Goal: Task Accomplishment & Management: Manage account settings

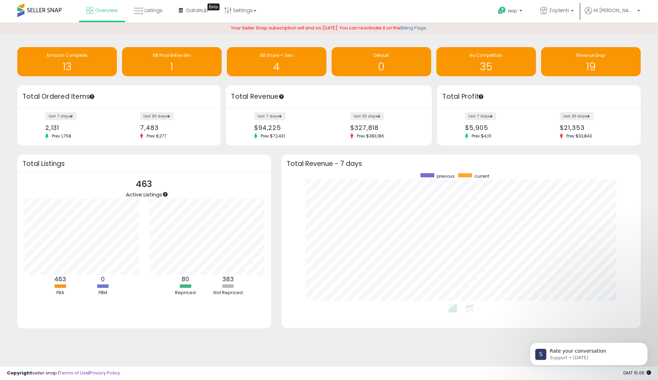
scroll to position [131, 346]
click at [144, 6] on link "Listings" at bounding box center [148, 10] width 39 height 21
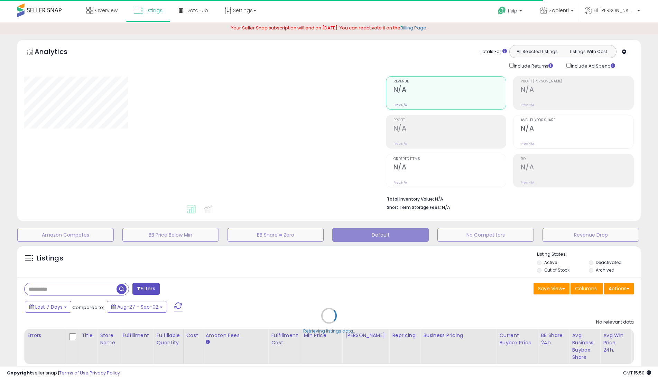
type input "**********"
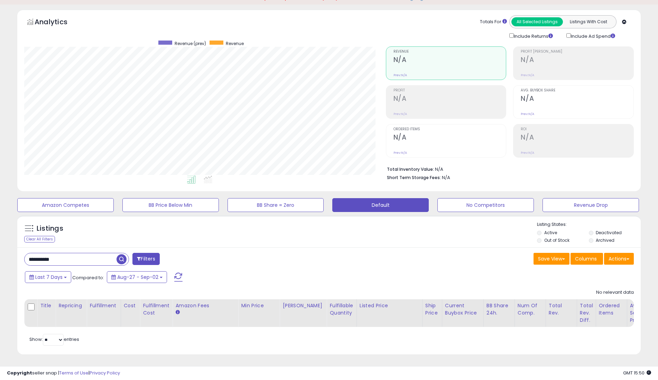
scroll to position [142, 362]
click at [86, 260] on input "**********" at bounding box center [71, 259] width 92 height 12
click at [86, 260] on input "**********" at bounding box center [91, 259] width 133 height 12
click at [86, 260] on input "**********" at bounding box center [101, 259] width 152 height 12
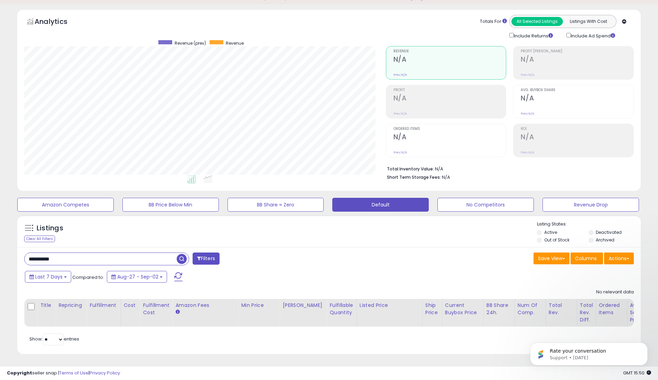
scroll to position [0, 0]
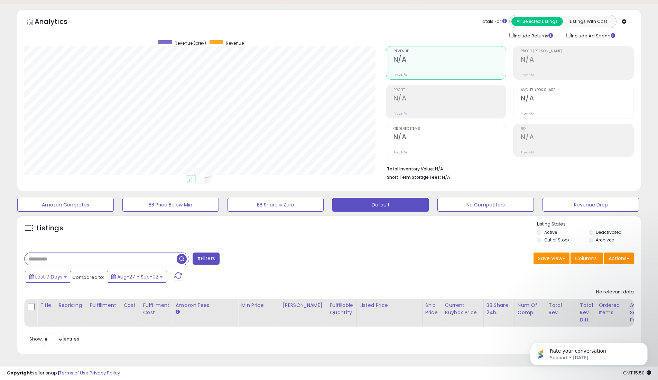
click at [273, 234] on div "Listings" at bounding box center [329, 233] width 624 height 24
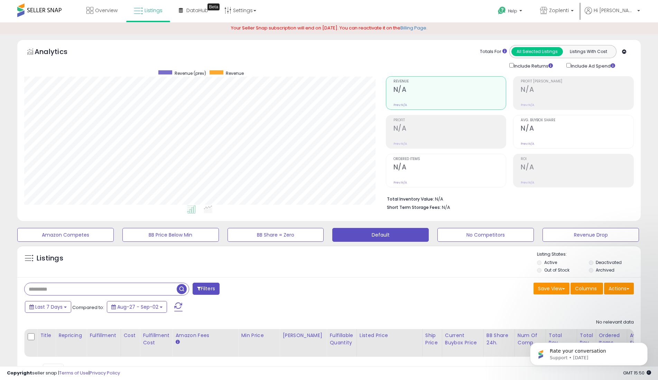
click at [40, 259] on h5 "Listings" at bounding box center [50, 258] width 27 height 10
click at [30, 260] on span at bounding box center [29, 258] width 9 height 9
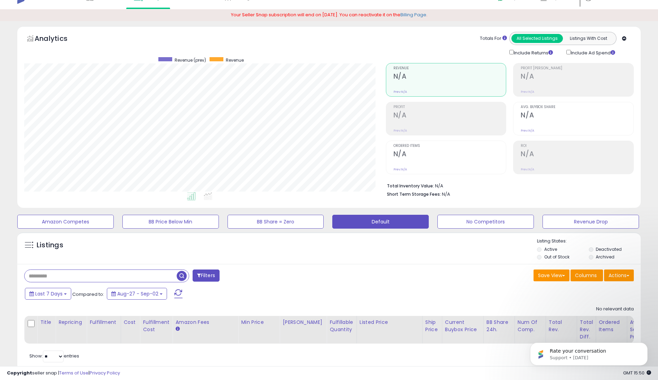
scroll to position [30, 0]
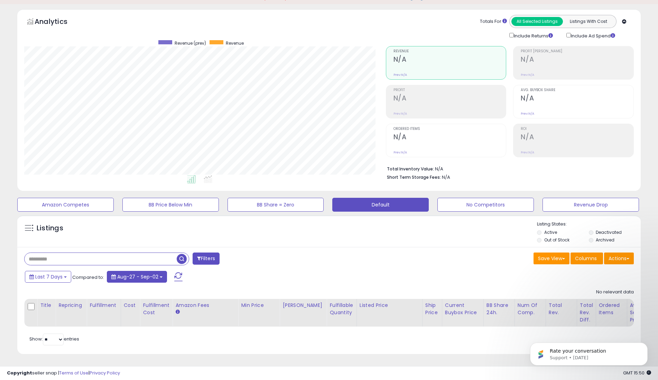
click at [147, 276] on span "Aug-27 - Sep-02" at bounding box center [137, 276] width 41 height 7
click at [391, 254] on div "Save View Save As New View Update Current View Columns Actions Import Export Vi…" at bounding box center [484, 258] width 310 height 13
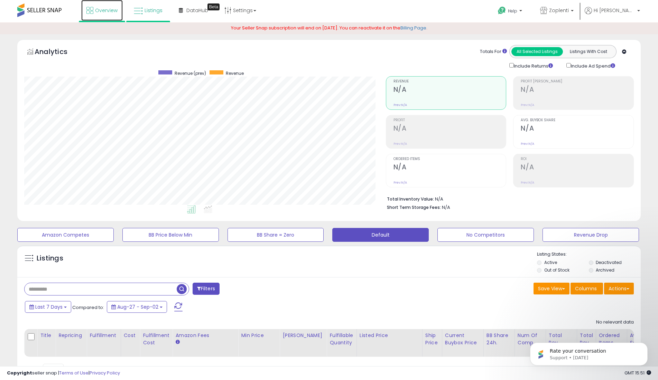
click at [112, 7] on span "Overview" at bounding box center [106, 10] width 22 height 7
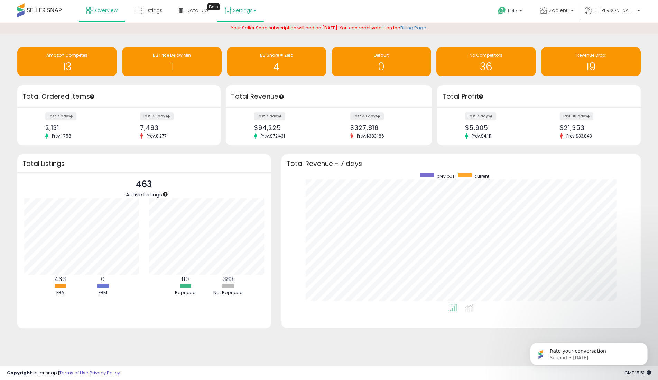
click at [247, 12] on link "Settings" at bounding box center [240, 10] width 42 height 21
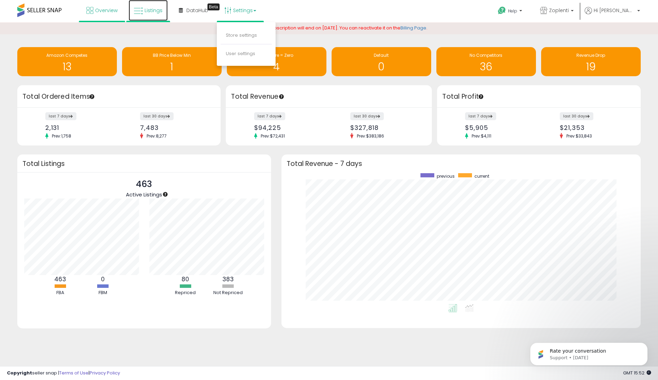
click at [151, 11] on span "Listings" at bounding box center [154, 10] width 18 height 7
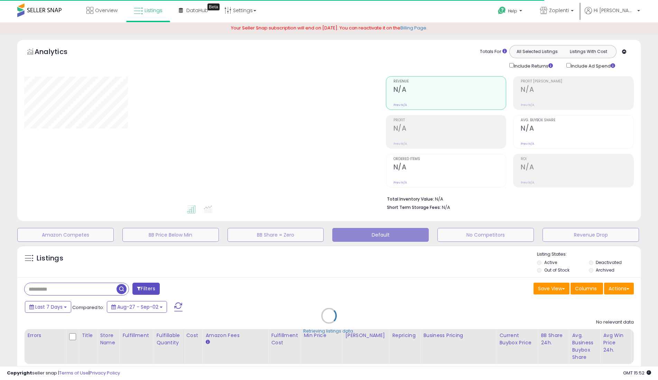
type input "**********"
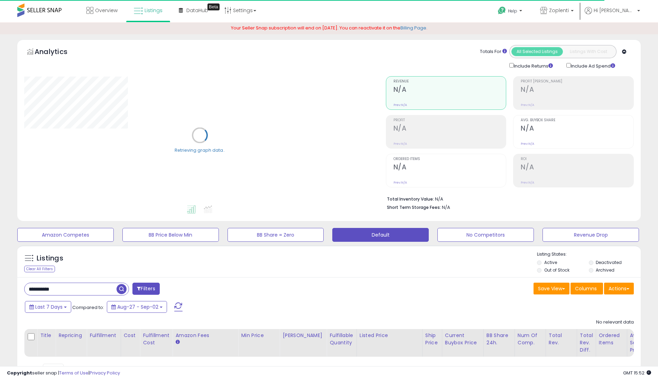
click at [148, 292] on button "Filters" at bounding box center [146, 288] width 27 height 12
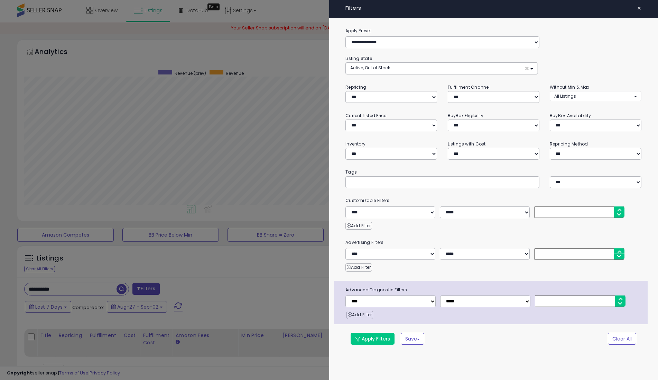
scroll to position [142, 362]
click at [382, 92] on select "**********" at bounding box center [392, 97] width 92 height 12
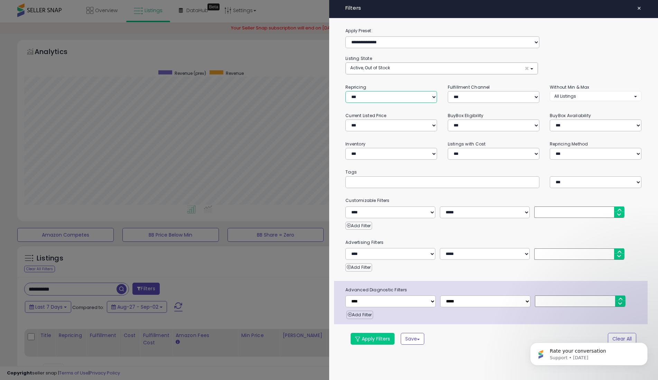
select select "**"
click at [346, 91] on select "**********" at bounding box center [392, 97] width 92 height 12
click at [373, 342] on button "Apply Filters" at bounding box center [373, 339] width 44 height 12
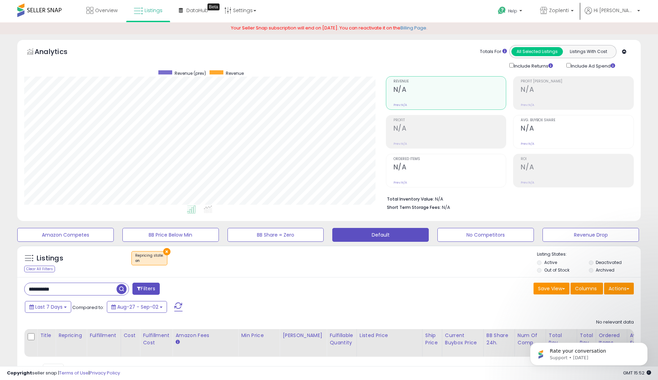
scroll to position [30, 0]
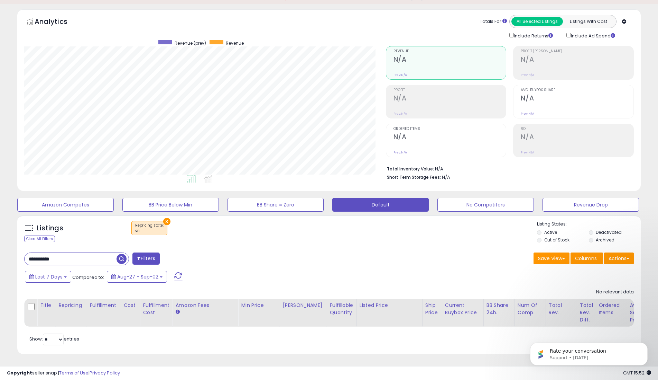
click at [111, 256] on input "**********" at bounding box center [71, 259] width 92 height 12
click at [248, 260] on div "Filters" at bounding box center [174, 259] width 310 height 14
click at [212, 261] on button "Filters" at bounding box center [206, 258] width 27 height 12
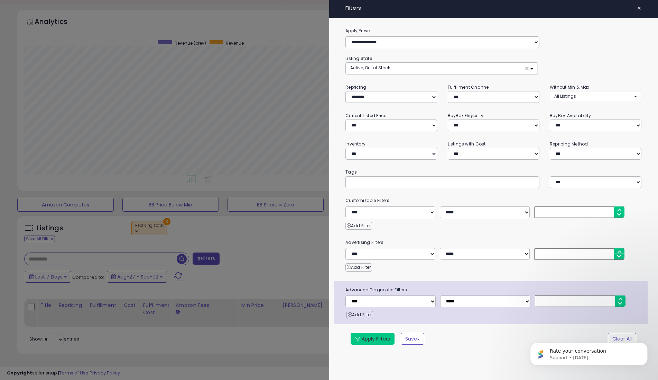
click at [382, 340] on button "Apply Filters" at bounding box center [373, 339] width 44 height 12
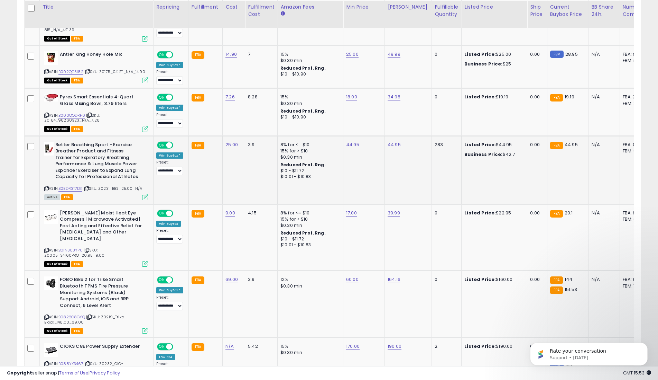
scroll to position [359, 0]
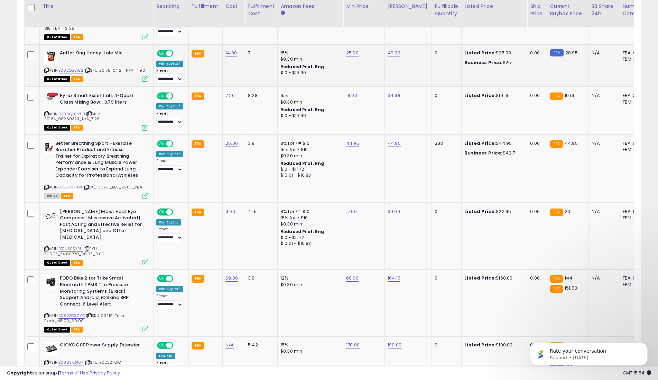
click at [178, 65] on div "Win BuyBox *" at bounding box center [169, 64] width 27 height 6
click at [169, 66] on div "Win BuyBox *" at bounding box center [169, 64] width 27 height 6
click at [162, 52] on span "ON" at bounding box center [162, 53] width 9 height 6
click at [162, 52] on span at bounding box center [161, 53] width 6 height 6
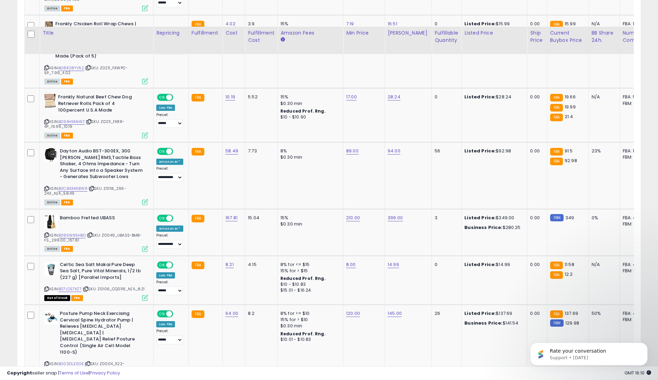
scroll to position [1453, 0]
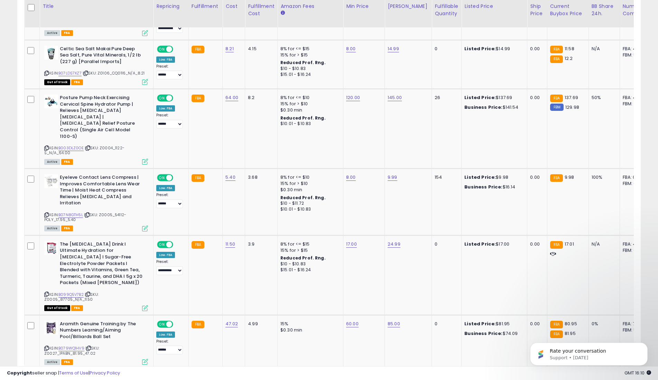
click at [57, 376] on select "** **" at bounding box center [53, 382] width 21 height 12
select select "**"
click at [44, 376] on select "** **" at bounding box center [53, 382] width 21 height 12
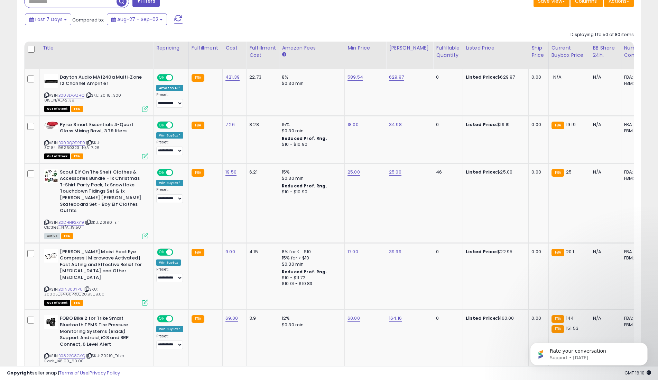
scroll to position [286, 0]
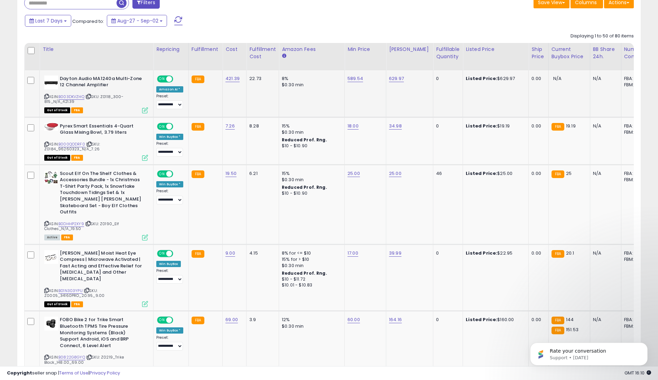
click at [162, 78] on span "ON" at bounding box center [162, 79] width 9 height 6
click at [162, 78] on span at bounding box center [161, 79] width 6 height 6
click at [165, 127] on span "ON" at bounding box center [162, 126] width 9 height 6
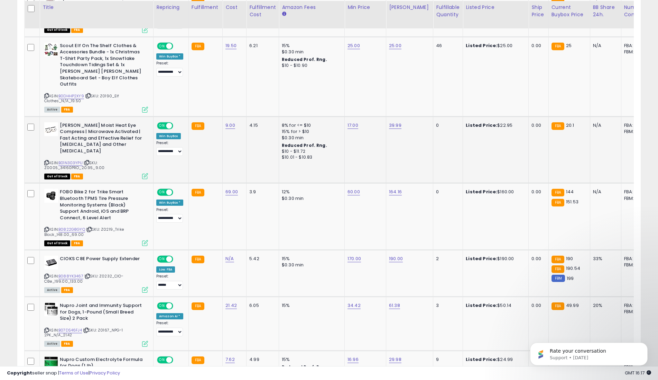
scroll to position [416, 0]
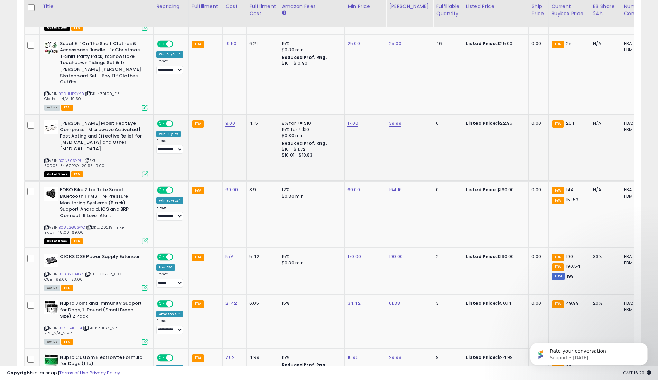
click at [163, 120] on span "ON" at bounding box center [162, 123] width 9 height 6
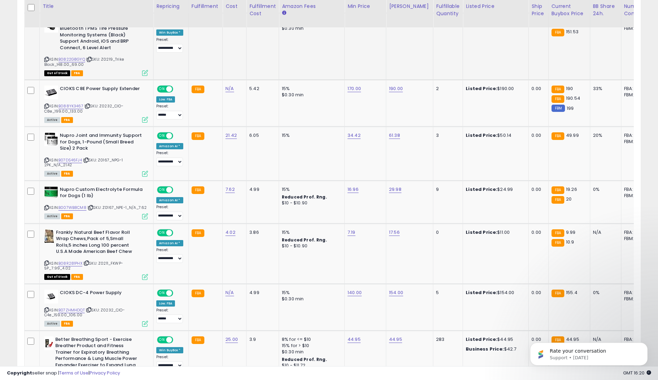
scroll to position [584, 0]
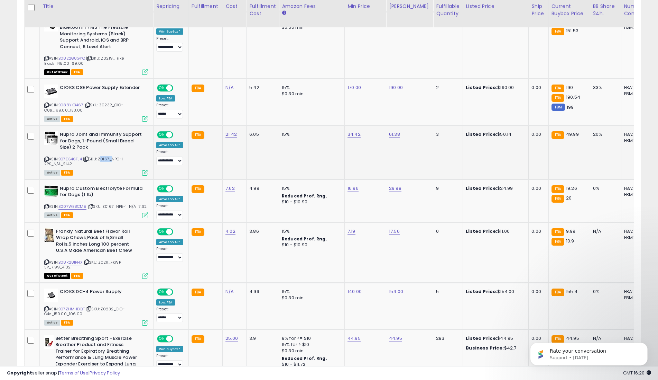
drag, startPoint x: 101, startPoint y: 145, endPoint x: 110, endPoint y: 148, distance: 10.2
click at [110, 156] on span "| SKU: Z0167_NPG-1 2PK_N/A_21.42" at bounding box center [83, 161] width 79 height 10
copy span "Z0167"
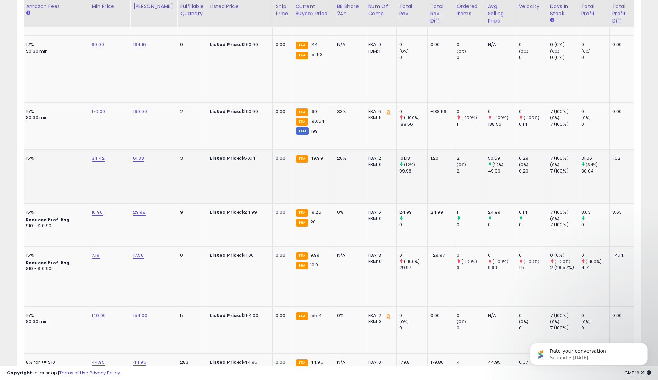
scroll to position [0, 316]
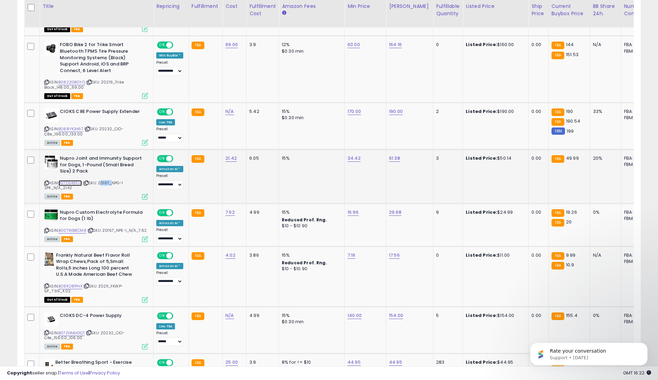
click at [74, 180] on link "B07DS46FJ4" at bounding box center [70, 183] width 24 height 6
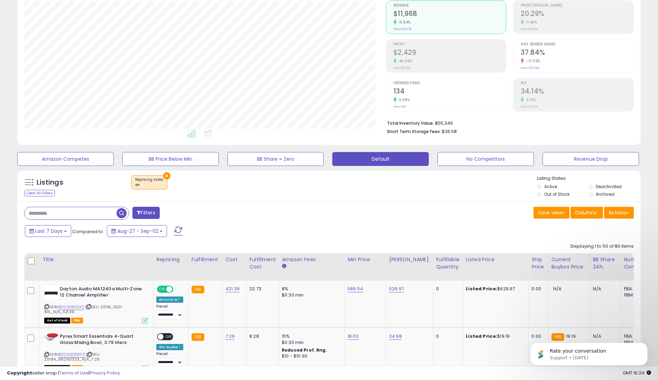
scroll to position [183, 0]
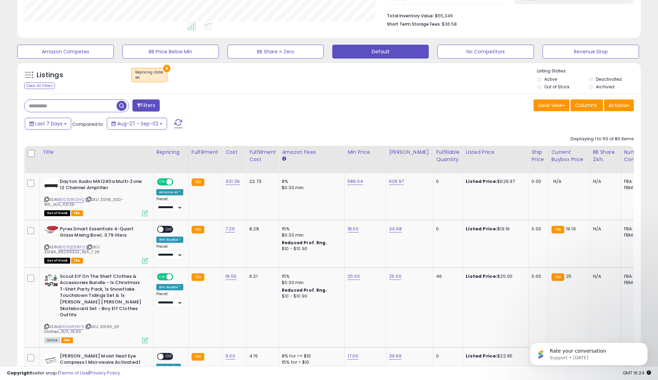
click at [149, 106] on button "Filters" at bounding box center [146, 105] width 27 height 12
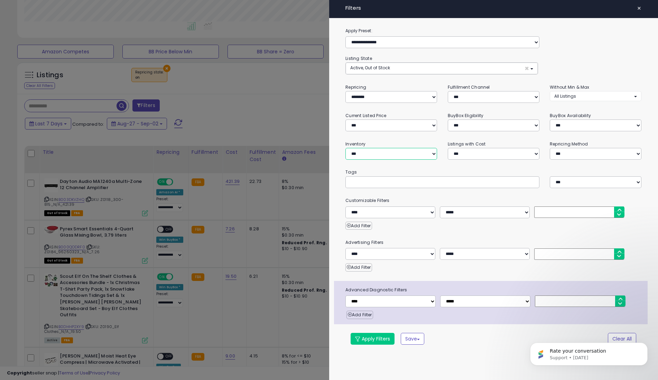
click at [432, 153] on select "**********" at bounding box center [392, 154] width 92 height 12
select select "**********"
click at [346, 148] on select "**********" at bounding box center [392, 154] width 92 height 12
click at [371, 340] on button "Apply Filters" at bounding box center [373, 339] width 44 height 12
click at [291, 117] on div at bounding box center [329, 190] width 658 height 380
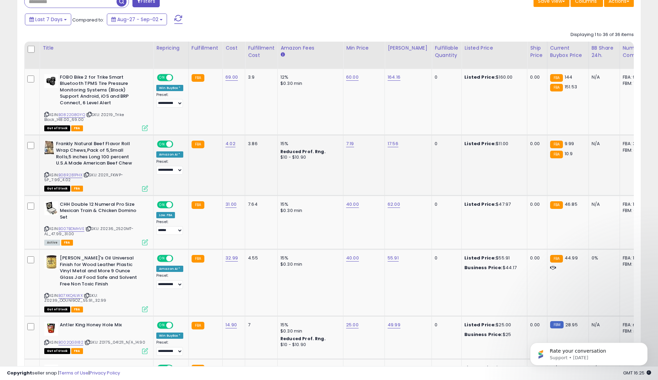
scroll to position [292, 0]
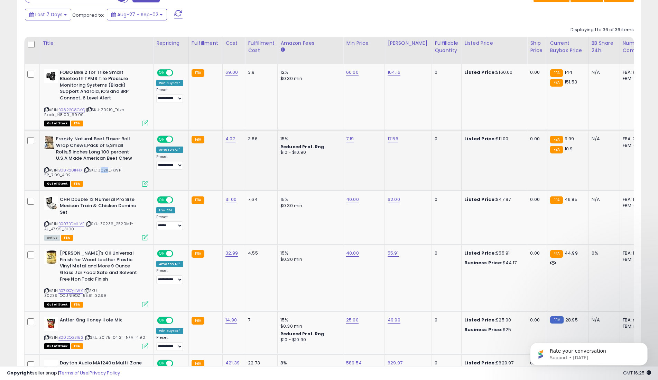
drag, startPoint x: 100, startPoint y: 169, endPoint x: 109, endPoint y: 171, distance: 8.5
click at [109, 171] on span "| SKU: Z0211_FKWP-5P_7.99_4.02" at bounding box center [83, 172] width 79 height 10
copy span "Z0211"
click at [163, 139] on span "ON" at bounding box center [162, 139] width 9 height 6
drag, startPoint x: 103, startPoint y: 223, endPoint x: 113, endPoint y: 224, distance: 10.4
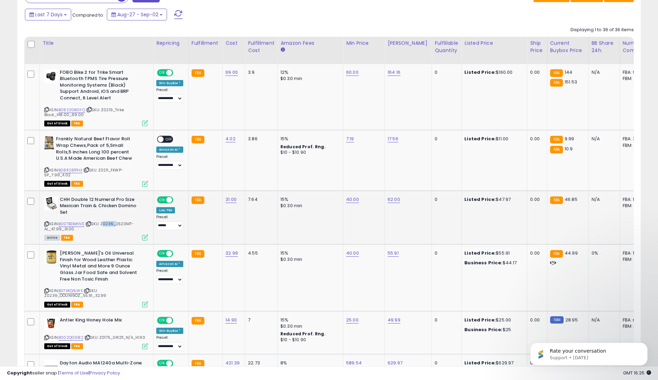
click at [113, 224] on span "| SKU: Z0236_2520MT-AL_47.99_31.00" at bounding box center [88, 226] width 89 height 10
copy span "Z0236"
click at [162, 201] on span "ON" at bounding box center [162, 200] width 9 height 6
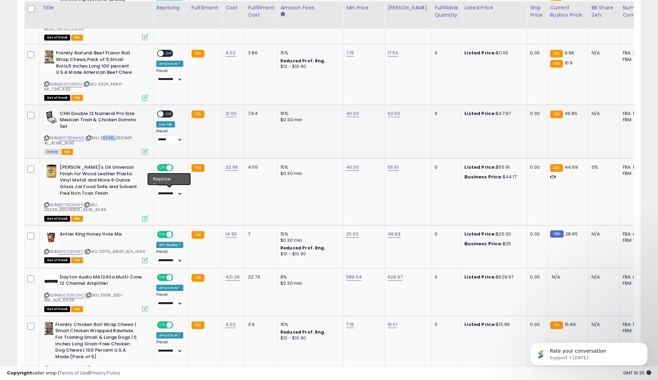
scroll to position [379, 0]
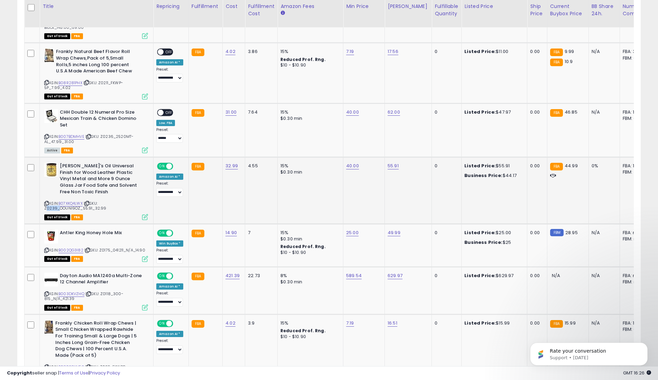
drag, startPoint x: 56, startPoint y: 202, endPoint x: 45, endPoint y: 202, distance: 11.1
click at [45, 202] on span "| SKU: Z0239_OOUNI9OZ_55.91_32.99" at bounding box center [75, 205] width 62 height 10
copy span "Z0239"
click at [165, 163] on div "ON OFF" at bounding box center [166, 166] width 16 height 6
click at [164, 166] on span "ON" at bounding box center [162, 166] width 9 height 6
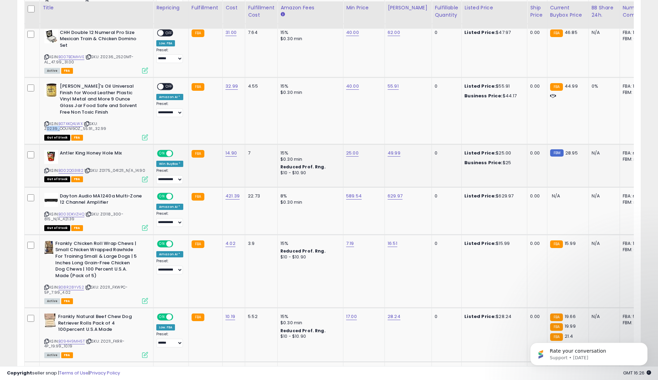
scroll to position [460, 0]
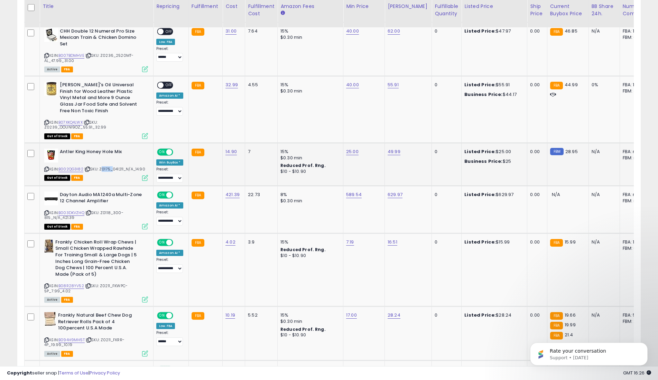
drag, startPoint x: 101, startPoint y: 162, endPoint x: 111, endPoint y: 164, distance: 9.6
click at [111, 166] on span "| SKU: Z0175_041211_N/A_14.90" at bounding box center [114, 169] width 61 height 6
copy span "Z0175"
click at [167, 149] on span at bounding box center [169, 152] width 6 height 6
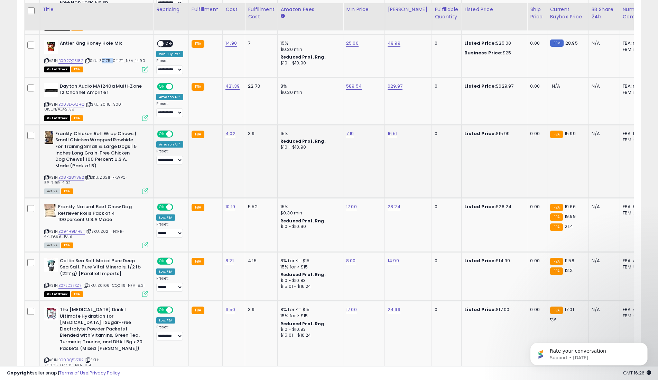
scroll to position [573, 0]
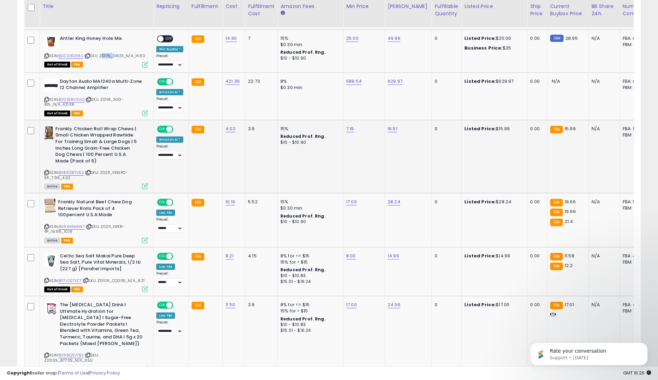
click at [164, 126] on span "ON" at bounding box center [162, 129] width 9 height 6
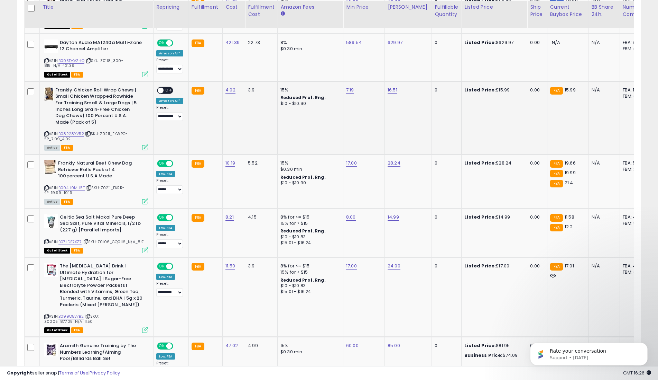
scroll to position [613, 0]
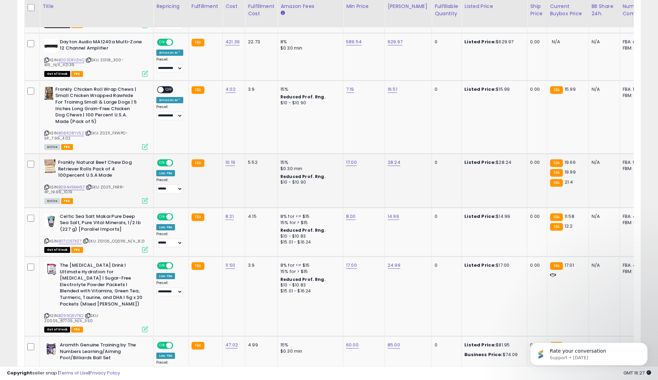
click at [162, 160] on span "ON" at bounding box center [162, 163] width 9 height 6
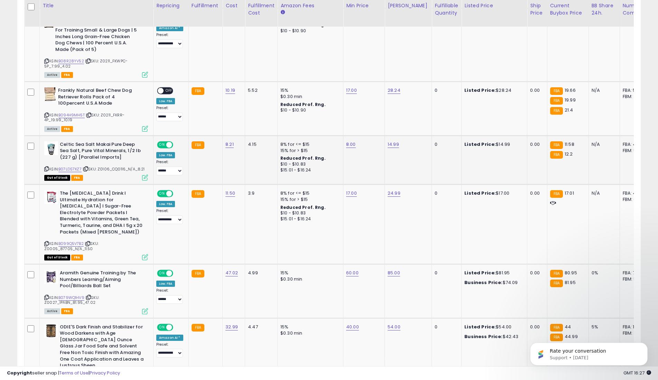
scroll to position [685, 0]
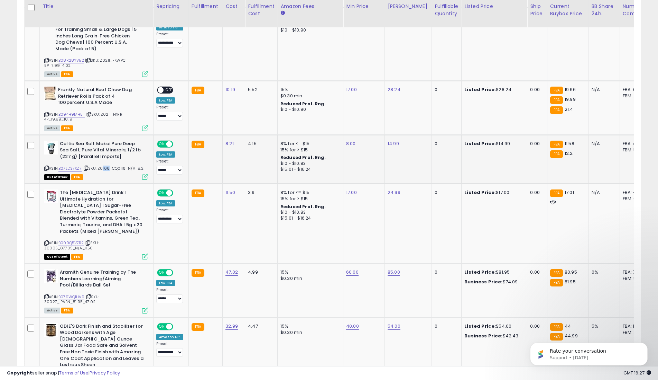
drag, startPoint x: 101, startPoint y: 162, endPoint x: 107, endPoint y: 163, distance: 6.1
click at [107, 165] on span "| SKU: Z0106_CQ0116_N/A_8.21" at bounding box center [114, 168] width 62 height 6
drag, startPoint x: 100, startPoint y: 162, endPoint x: 109, endPoint y: 163, distance: 9.1
click at [109, 165] on span "| SKU: Z0106_CQ0116_N/A_8.21" at bounding box center [114, 168] width 62 height 6
copy span "Z0106"
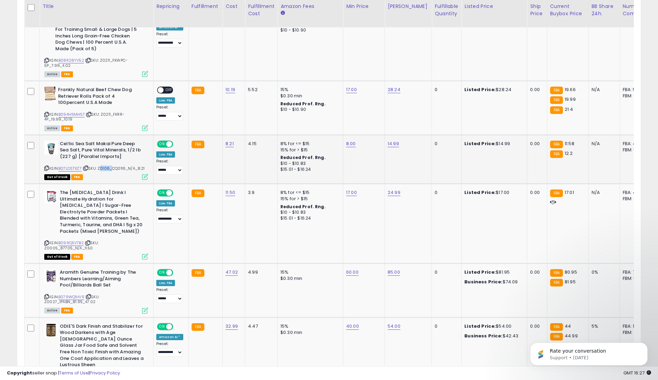
click at [161, 141] on span "ON" at bounding box center [162, 144] width 9 height 6
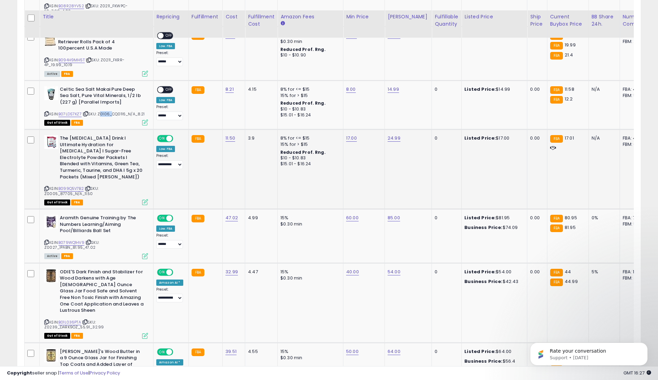
scroll to position [757, 0]
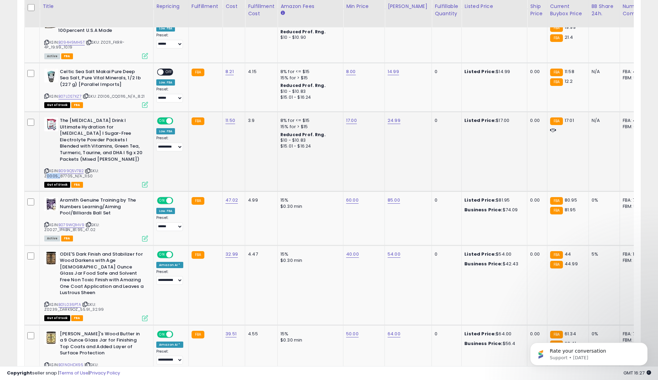
drag, startPoint x: 103, startPoint y: 158, endPoint x: 114, endPoint y: 158, distance: 11.1
click at [99, 168] on span "| SKU: Z0005_87705_N/A_11.50" at bounding box center [71, 173] width 54 height 10
copy span "Z0005"
click at [163, 118] on span "ON" at bounding box center [162, 121] width 9 height 6
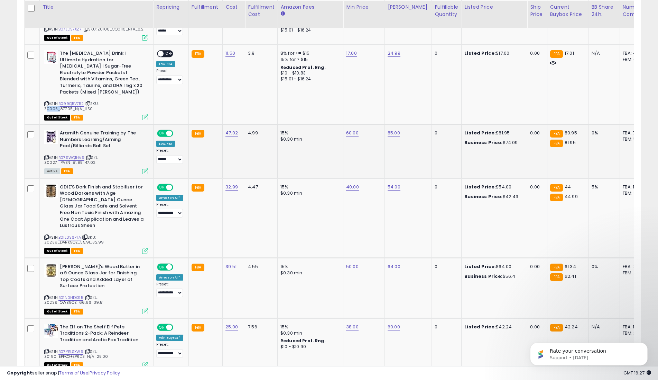
scroll to position [826, 0]
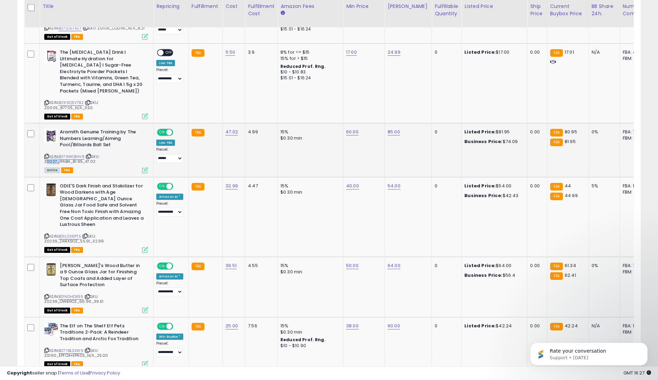
drag, startPoint x: 55, startPoint y: 144, endPoint x: 43, endPoint y: 143, distance: 12.2
click at [43, 143] on div "Aramith Genuine Training by The Numbers Learning/Aiming Pool/Billiards Ball Set…" at bounding box center [96, 151] width 106 height 44
copy span "Z0027"
click at [161, 129] on span "ON" at bounding box center [162, 132] width 9 height 6
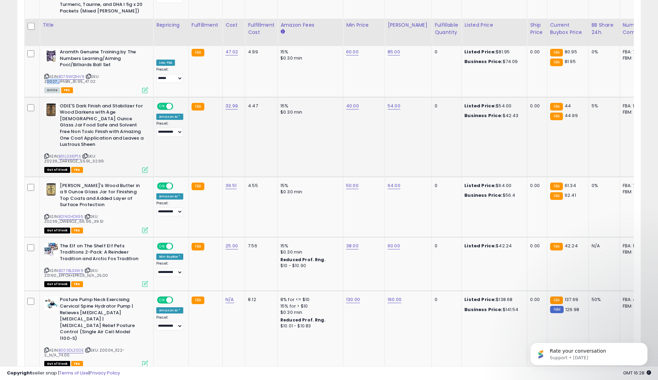
scroll to position [924, 0]
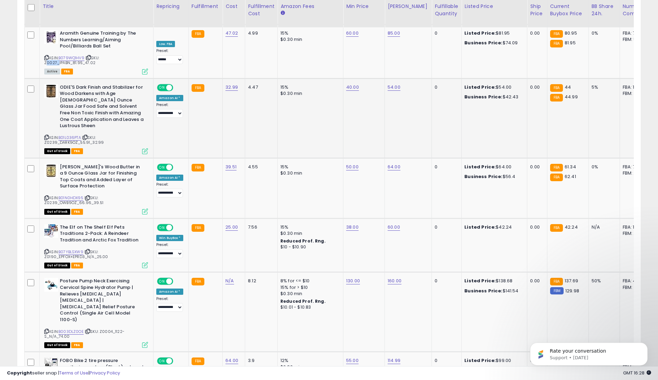
click at [163, 84] on span "ON" at bounding box center [162, 87] width 9 height 6
click at [163, 164] on span "ON" at bounding box center [162, 167] width 9 height 6
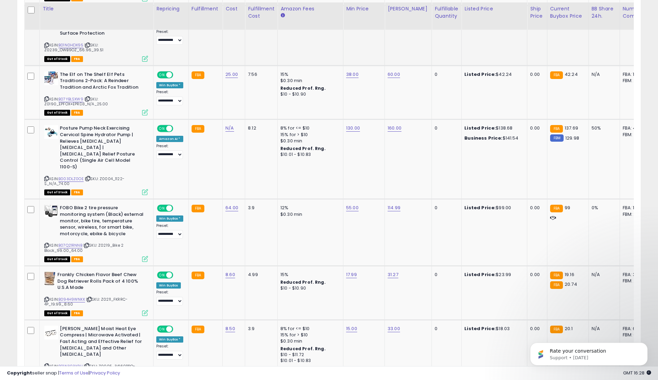
scroll to position [1089, 0]
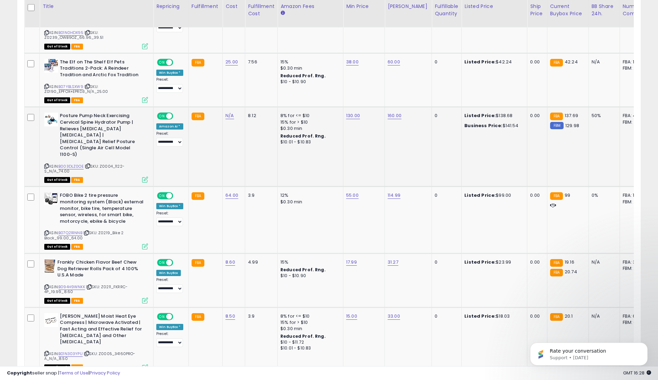
click at [106, 163] on span "| SKU: Z0004_1122-S_N/A_74.00" at bounding box center [84, 168] width 80 height 10
drag, startPoint x: 101, startPoint y: 127, endPoint x: 112, endPoint y: 129, distance: 11.2
click at [112, 163] on span "| SKU: Z0004_1122-S_N/A_74.00" at bounding box center [84, 168] width 80 height 10
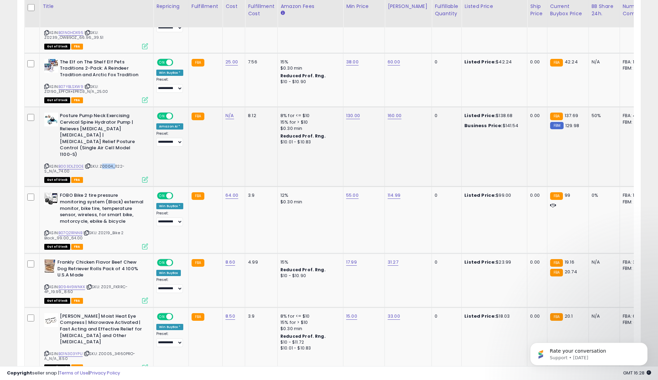
copy span "Z0004"
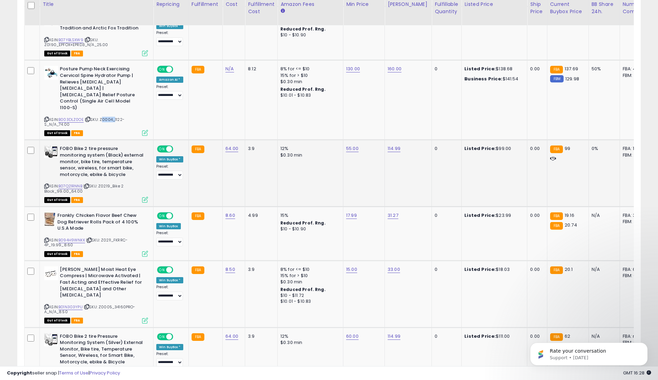
scroll to position [1137, 0]
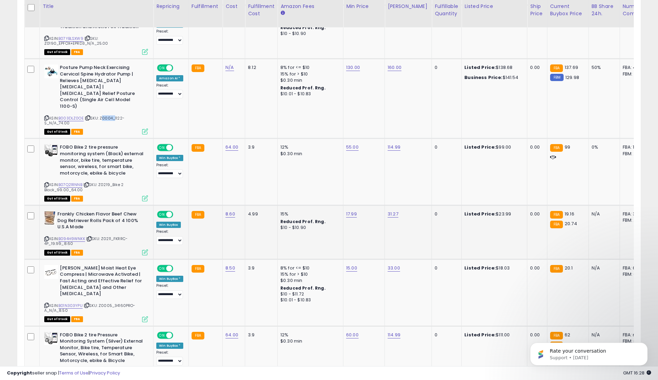
click at [163, 211] on span "ON" at bounding box center [162, 214] width 9 height 6
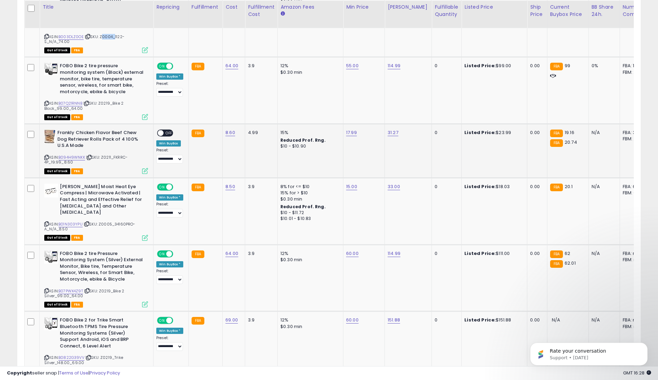
scroll to position [1223, 0]
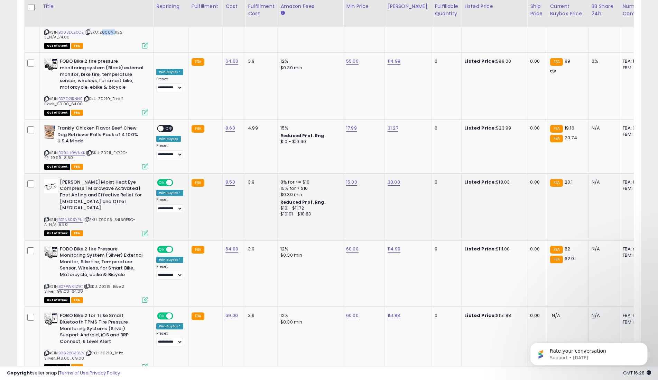
click at [163, 179] on span "ON" at bounding box center [162, 182] width 9 height 6
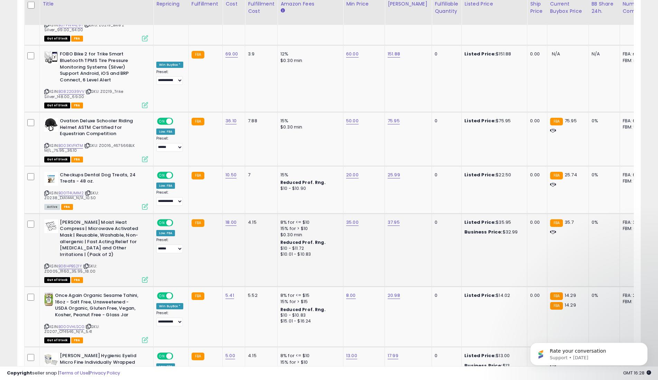
scroll to position [1486, 0]
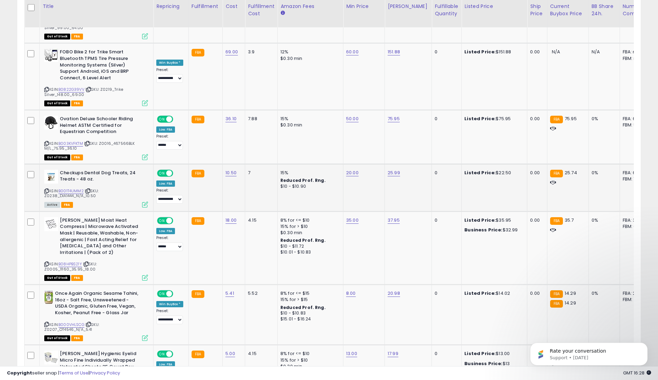
click at [52, 188] on span "| SKU: Z0238_DIA1444_N/A_10.50" at bounding box center [71, 193] width 54 height 10
click at [51, 188] on span "| SKU: Z0238_DIA1444_N/A_10.50" at bounding box center [71, 193] width 54 height 10
drag, startPoint x: 44, startPoint y: 153, endPoint x: 53, endPoint y: 151, distance: 9.4
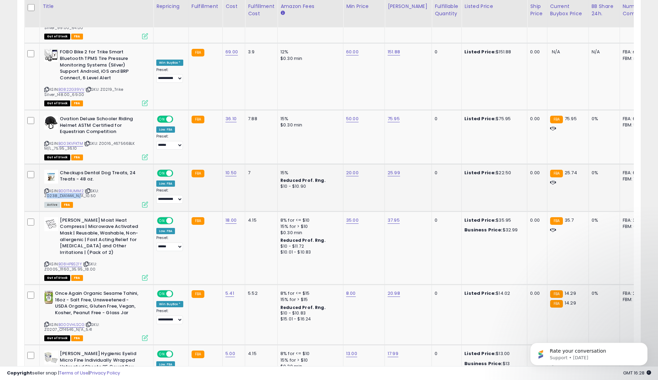
click at [53, 188] on span "| SKU: Z0238_DIA1444_N/A_10.50" at bounding box center [71, 193] width 54 height 10
click at [57, 188] on span "| SKU: Z0238_DIA1444_N/A_10.50" at bounding box center [71, 193] width 54 height 10
drag, startPoint x: 55, startPoint y: 153, endPoint x: 44, endPoint y: 153, distance: 11.1
click at [44, 188] on span "| SKU: Z0238_DIA1444_N/A_10.50" at bounding box center [71, 193] width 54 height 10
copy span "Z0238"
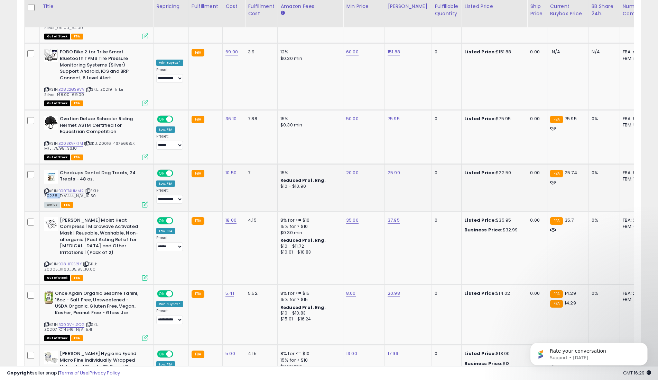
click at [162, 170] on span "ON" at bounding box center [162, 173] width 9 height 6
click at [163, 217] on span "ON" at bounding box center [162, 220] width 9 height 6
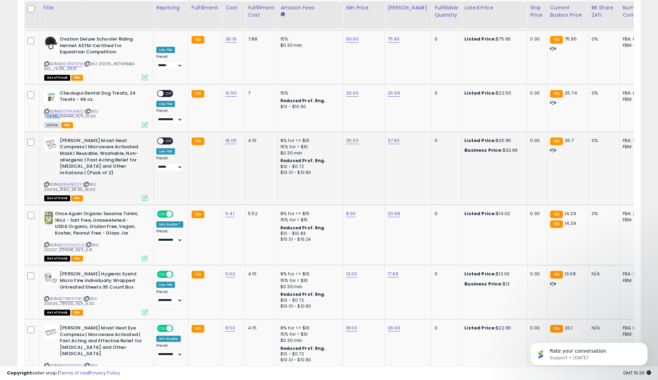
scroll to position [1568, 0]
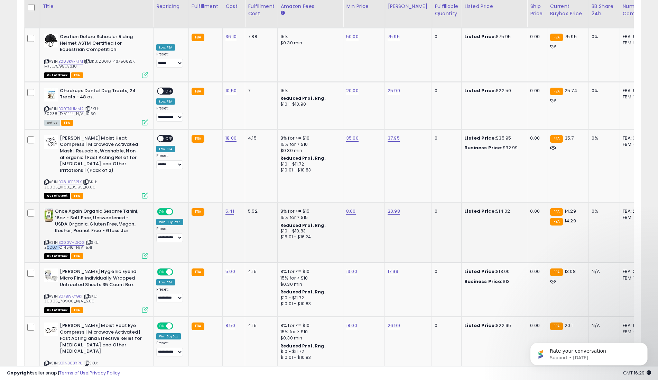
drag, startPoint x: 45, startPoint y: 199, endPoint x: 54, endPoint y: 198, distance: 9.7
click at [54, 239] on span "| SKU: Z0207_OT4546_N/A_5.41" at bounding box center [71, 244] width 55 height 10
click at [160, 209] on span "ON" at bounding box center [162, 212] width 9 height 6
click at [162, 269] on span "ON" at bounding box center [162, 272] width 9 height 6
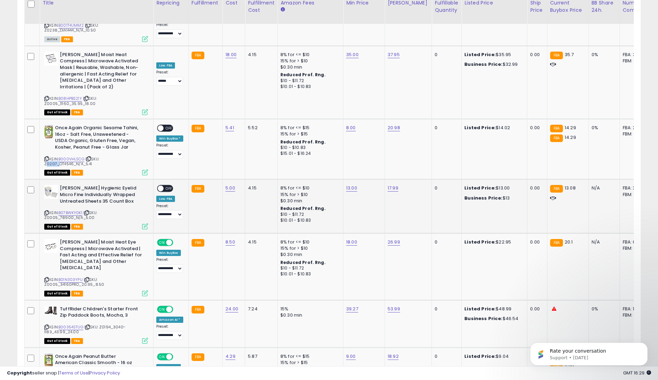
scroll to position [1653, 0]
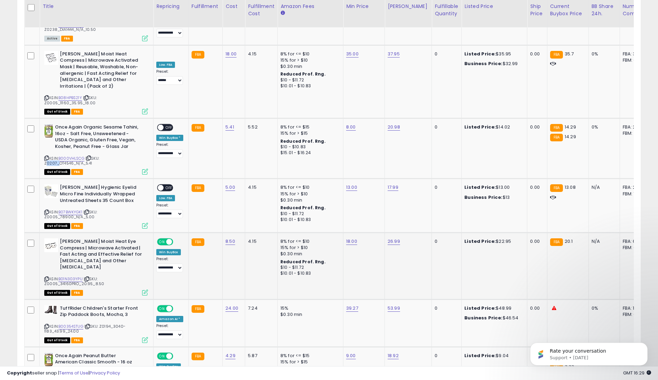
click at [164, 239] on span "ON" at bounding box center [162, 242] width 9 height 6
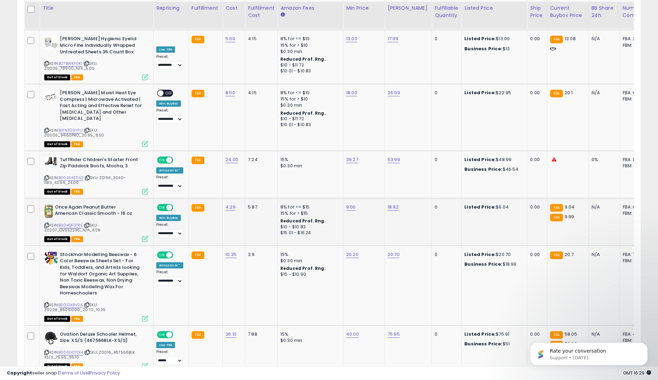
scroll to position [1803, 0]
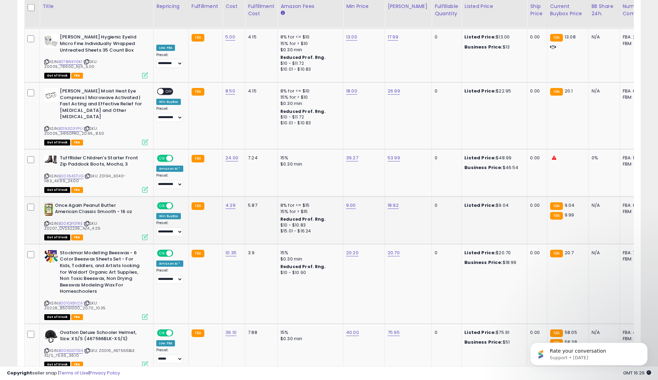
click at [162, 202] on span "ON" at bounding box center [162, 205] width 9 height 6
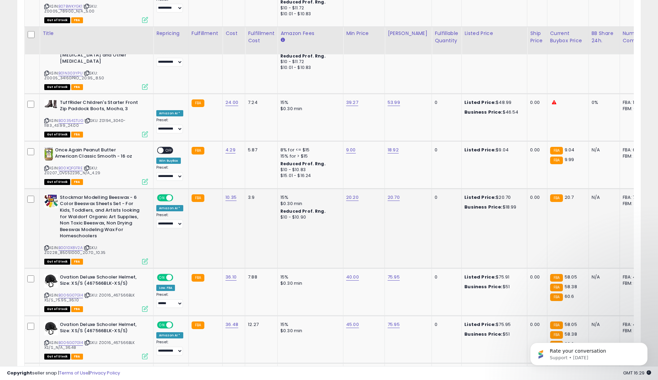
scroll to position [1905, 0]
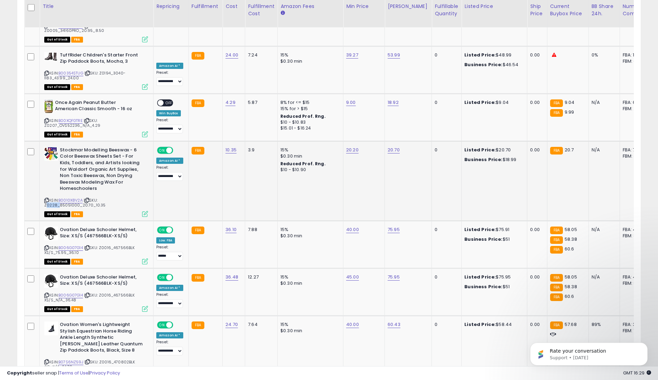
drag, startPoint x: 55, startPoint y: 146, endPoint x: 42, endPoint y: 146, distance: 13.1
click at [42, 146] on td "Stockmar Modelling Beeswax - 6 Color Beeswax Sheets Set - For Kids, Toddlers, a…" at bounding box center [97, 181] width 114 height 80
click at [163, 147] on span "ON" at bounding box center [162, 150] width 9 height 6
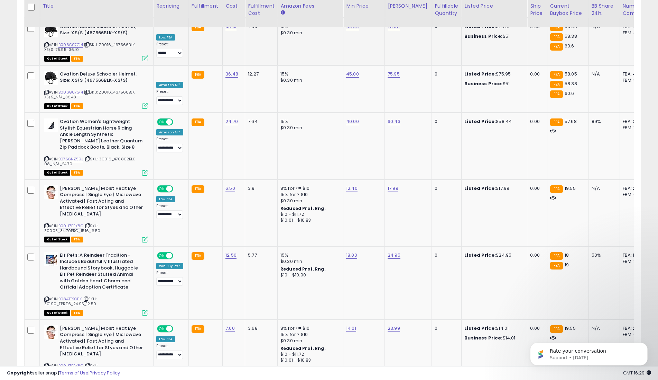
scroll to position [2110, 0]
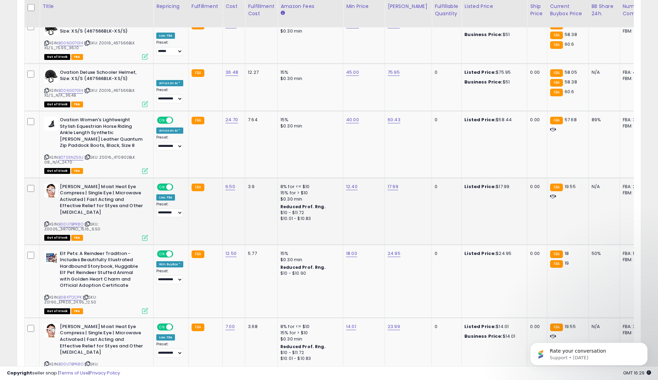
click at [162, 184] on span "ON" at bounding box center [162, 187] width 9 height 6
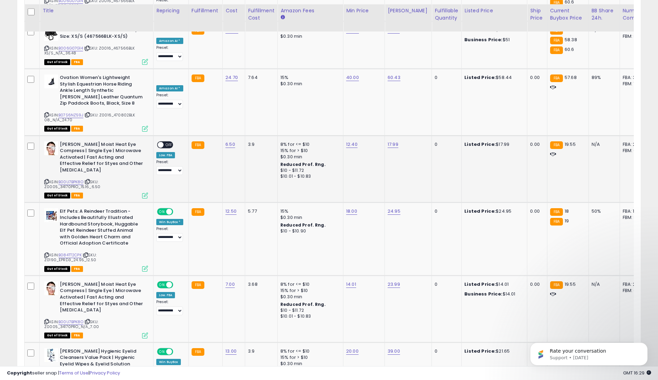
scroll to position [2156, 0]
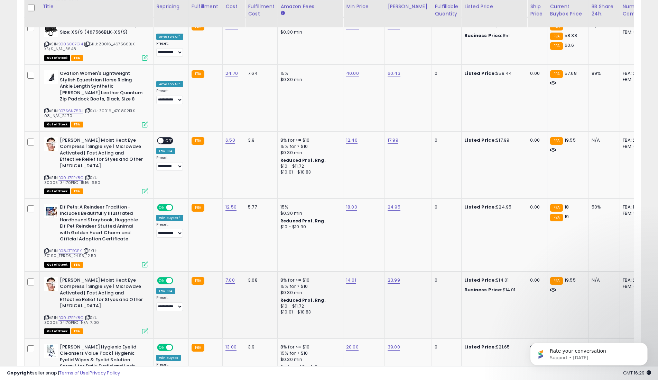
click at [163, 277] on span "ON" at bounding box center [162, 280] width 9 height 6
click at [159, 344] on span "ON" at bounding box center [162, 347] width 9 height 6
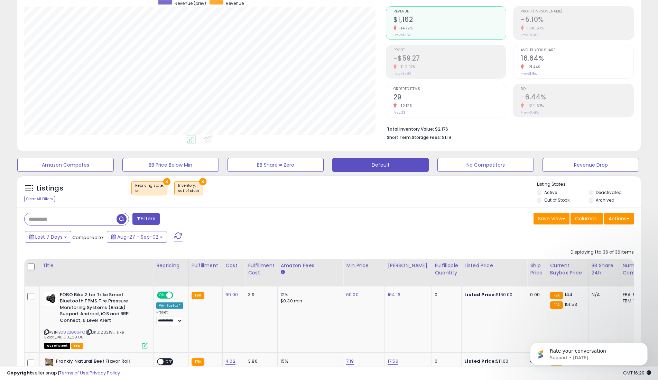
scroll to position [0, 0]
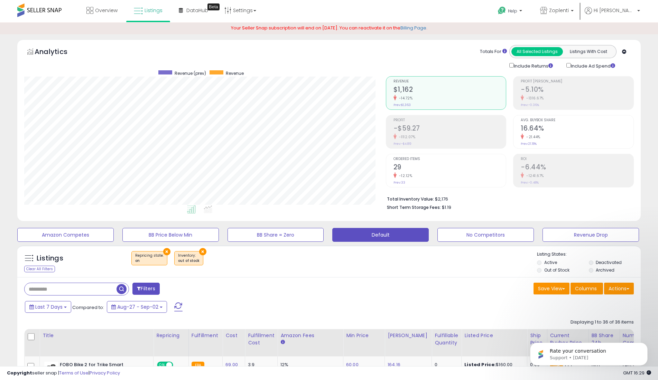
click at [176, 309] on span at bounding box center [178, 306] width 8 height 9
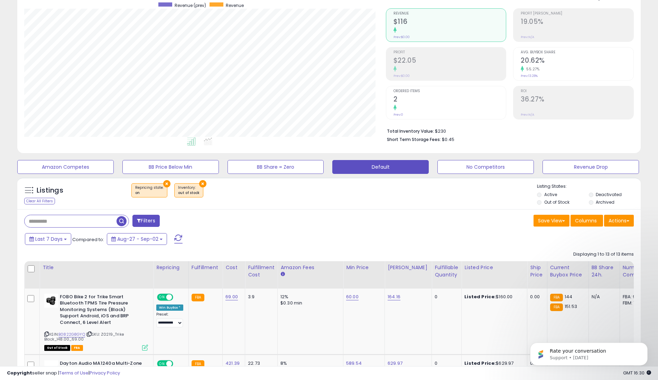
scroll to position [65, 0]
